Goal: Navigation & Orientation: Understand site structure

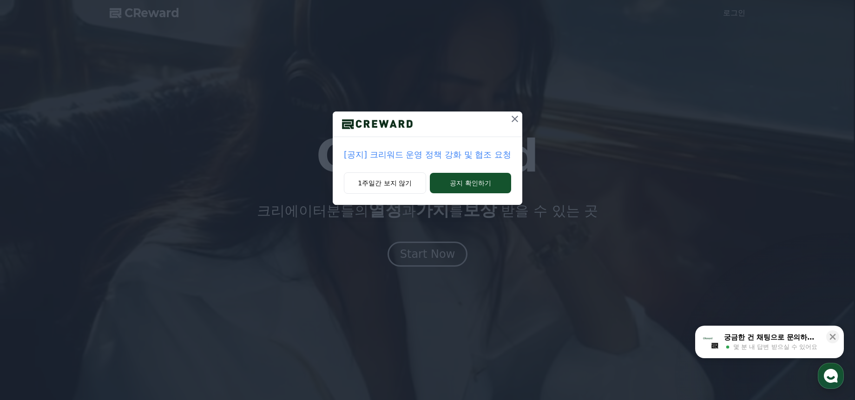
click at [513, 120] on icon at bounding box center [514, 118] width 11 height 11
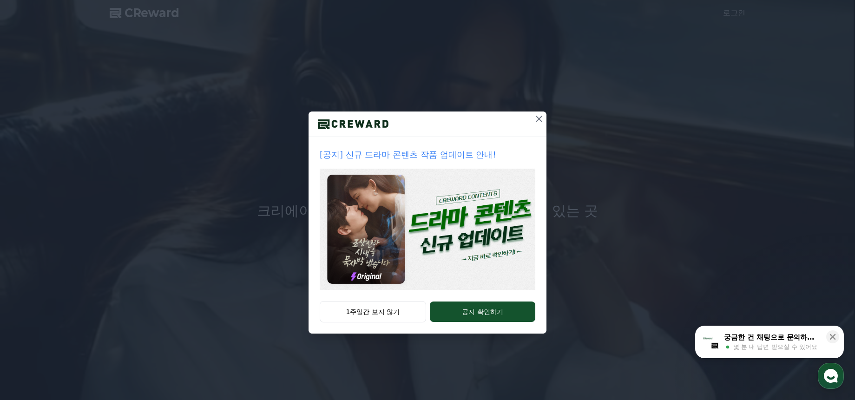
click at [536, 118] on icon at bounding box center [539, 118] width 11 height 11
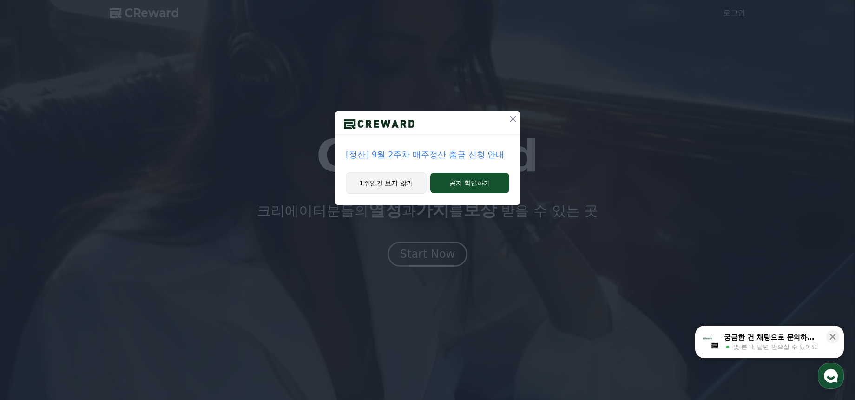
click at [409, 189] on button "1주일간 보지 않기" at bounding box center [386, 182] width 81 height 21
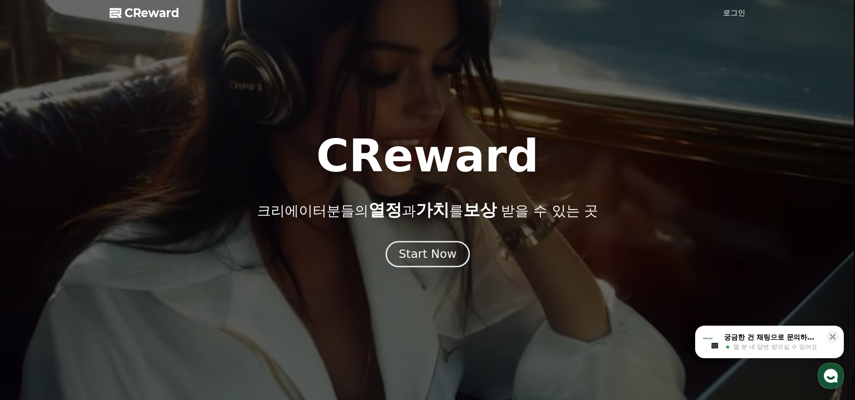
click at [419, 261] on div "Start Now" at bounding box center [428, 254] width 58 height 16
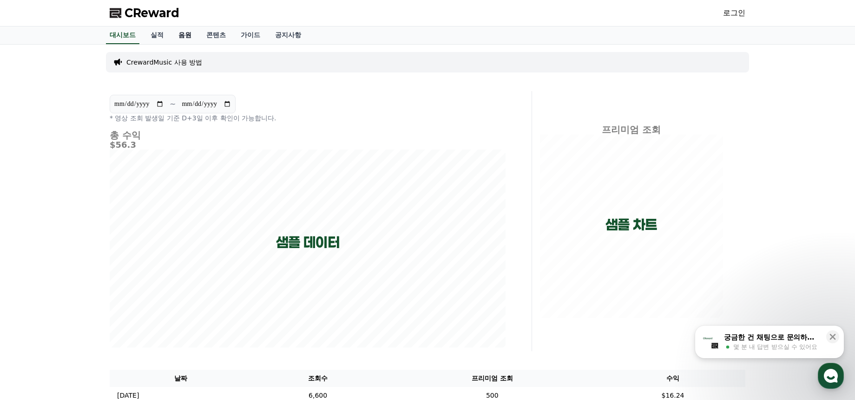
click at [176, 34] on link "음원" at bounding box center [185, 35] width 28 height 18
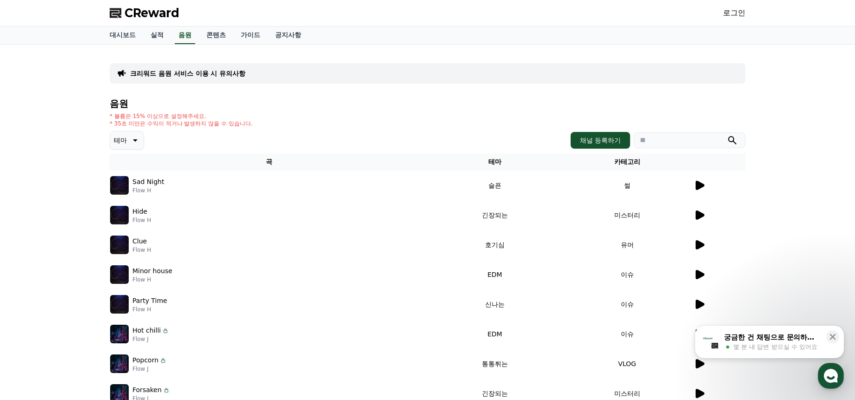
click at [701, 191] on icon at bounding box center [699, 185] width 11 height 11
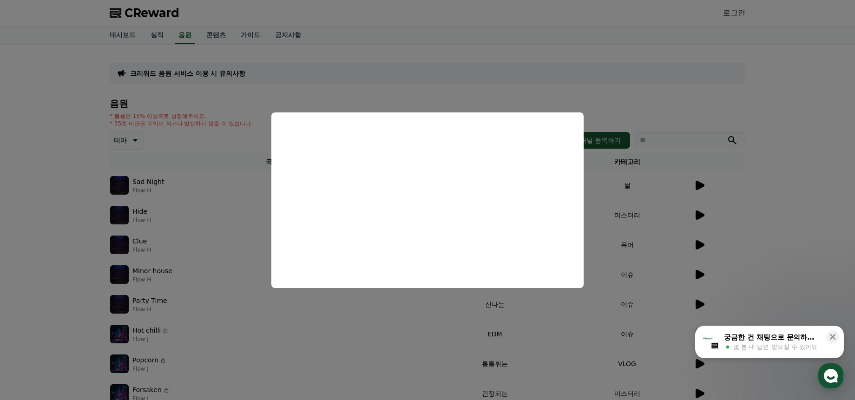
click at [781, 196] on button "close modal" at bounding box center [427, 200] width 855 height 400
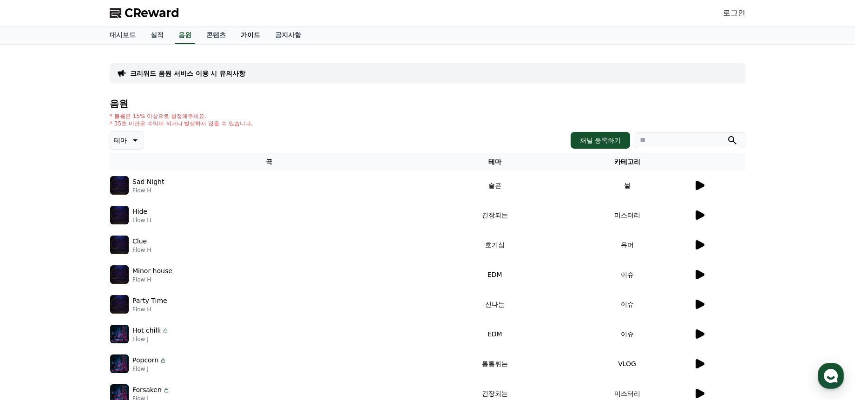
click at [236, 33] on link "가이드" at bounding box center [250, 35] width 34 height 18
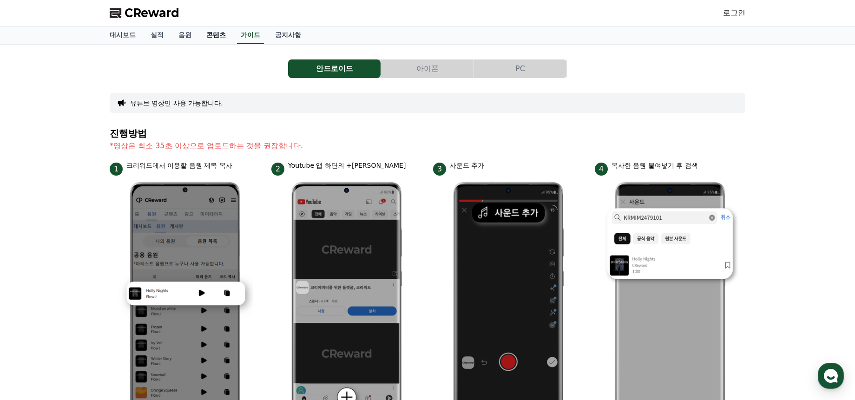
click at [223, 33] on link "콘텐츠" at bounding box center [216, 35] width 34 height 18
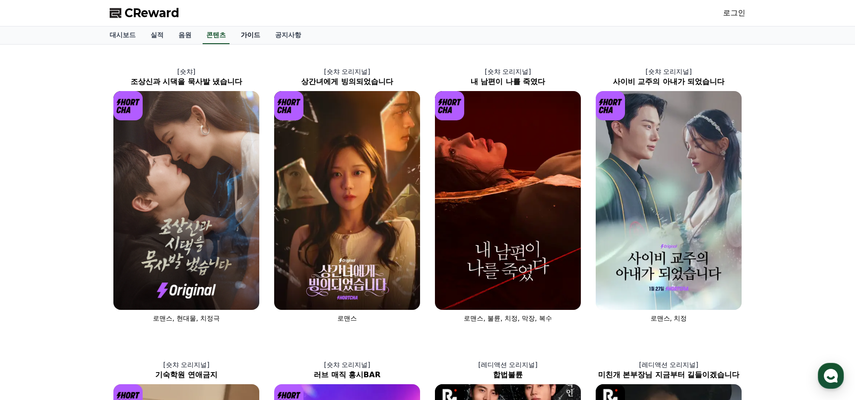
click at [244, 35] on link "가이드" at bounding box center [250, 35] width 34 height 18
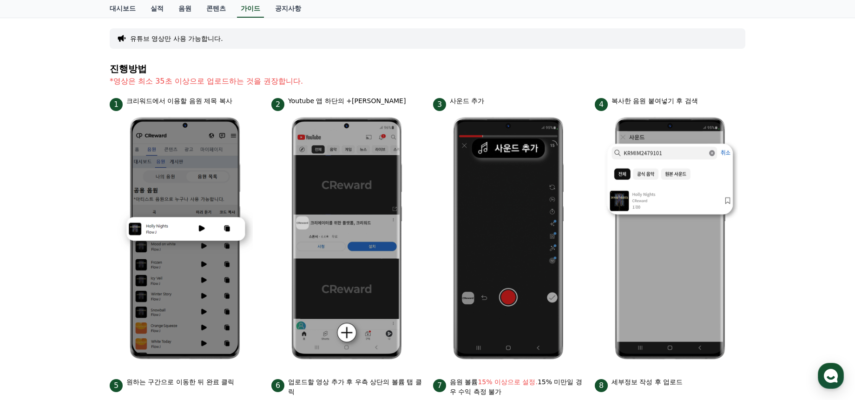
scroll to position [46, 0]
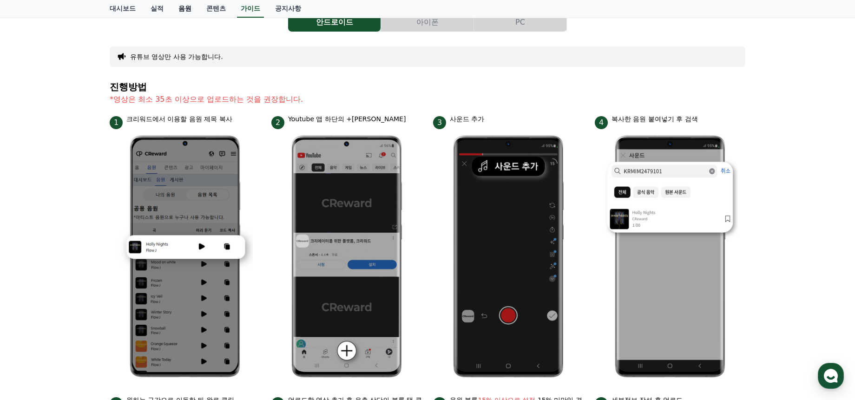
click at [185, 9] on link "음원" at bounding box center [185, 9] width 28 height 18
